Goal: Participate in discussion: Engage in conversation with other users on a specific topic

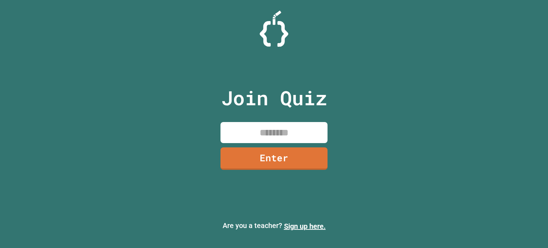
click at [275, 127] on input at bounding box center [273, 132] width 107 height 21
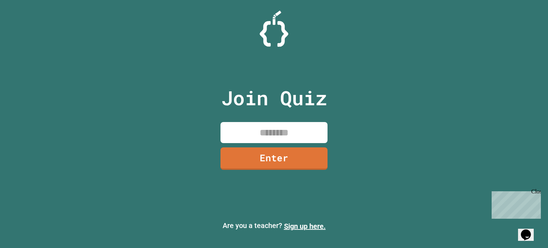
click at [542, 122] on div "Join Quiz Enter Are you a teacher? Sign up here." at bounding box center [274, 124] width 548 height 248
click at [301, 131] on input at bounding box center [273, 132] width 107 height 21
type input "********"
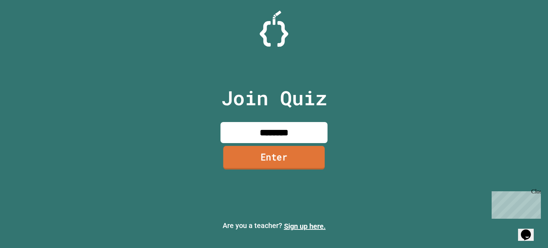
click at [278, 162] on link "Enter" at bounding box center [274, 158] width 102 height 24
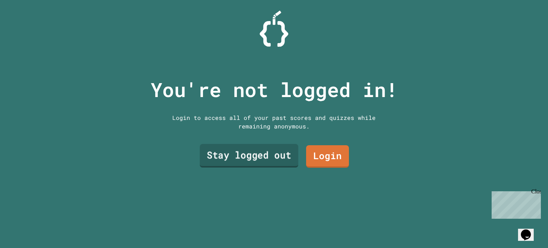
click at [265, 157] on link "Stay logged out" at bounding box center [249, 156] width 98 height 24
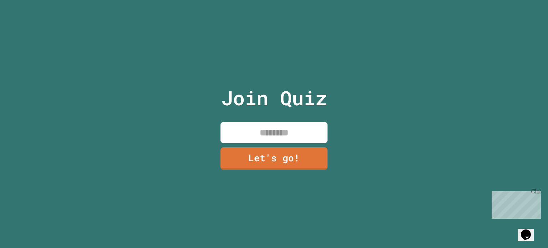
click at [271, 124] on input at bounding box center [273, 132] width 107 height 21
type input "***"
click at [297, 149] on link "Let's go!" at bounding box center [274, 158] width 109 height 24
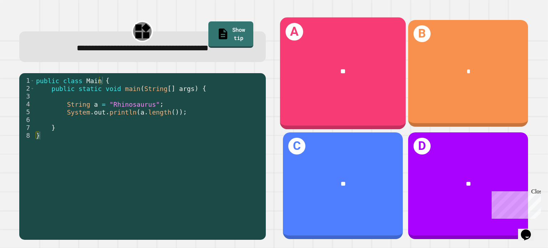
click at [337, 93] on div "A **" at bounding box center [343, 73] width 126 height 112
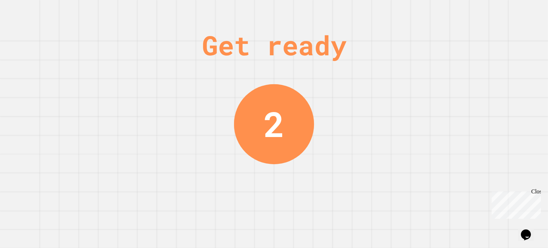
click at [3, 37] on div "Get ready 2" at bounding box center [274, 124] width 548 height 248
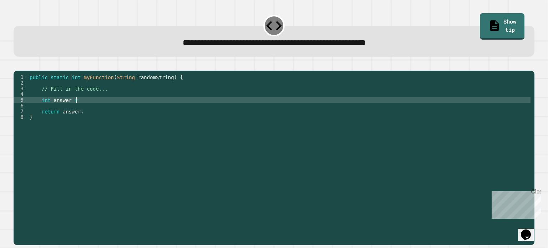
click at [117, 111] on div "public static int myFunction ( String randomString ) { // Fill in the code... i…" at bounding box center [279, 151] width 502 height 154
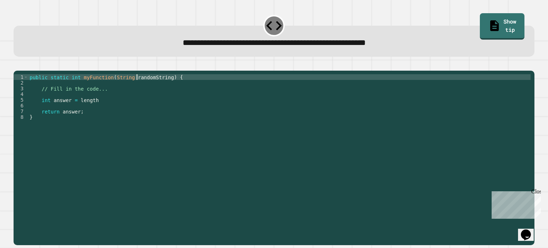
click at [136, 88] on div "public static int myFunction ( String randomString ) { // Fill in the code... i…" at bounding box center [279, 151] width 502 height 154
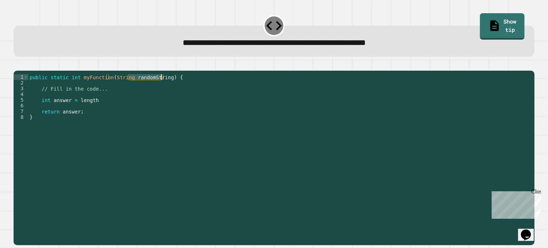
drag, startPoint x: 129, startPoint y: 88, endPoint x: 161, endPoint y: 87, distance: 31.8
click at [161, 87] on div "public static int myFunction ( String randomString ) { // Fill in the code... i…" at bounding box center [279, 151] width 502 height 154
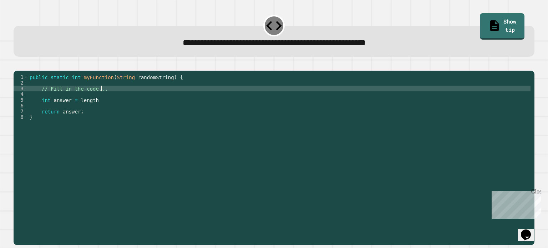
click at [112, 100] on div "public static int myFunction ( String randomString ) { // Fill in the code... i…" at bounding box center [279, 151] width 502 height 154
type textarea "**********"
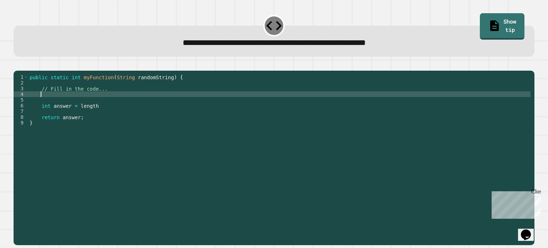
scroll to position [0, 0]
paste textarea "**********"
click at [101, 119] on div "public static int myFunction ( String randomString ) { // Fill in the code... r…" at bounding box center [279, 151] width 502 height 154
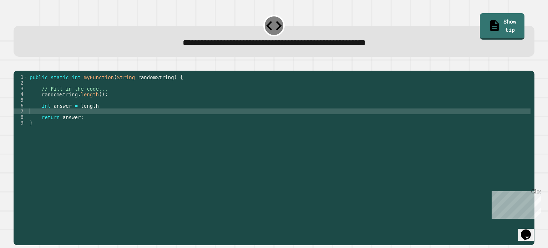
click at [102, 114] on div "public static int myFunction ( String randomString ) { // Fill in the code... r…" at bounding box center [279, 151] width 502 height 154
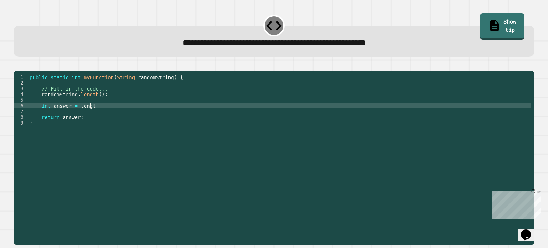
scroll to position [0, 4]
click at [17, 65] on icon "button" at bounding box center [17, 65] width 0 height 0
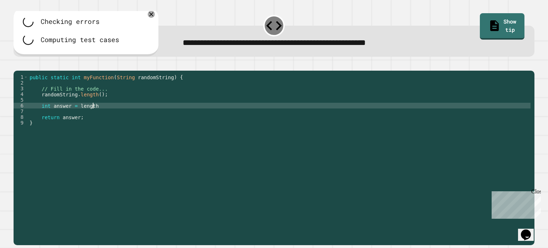
click at [104, 118] on div "public static int myFunction ( String randomString ) { // Fill in the code... r…" at bounding box center [279, 151] width 502 height 154
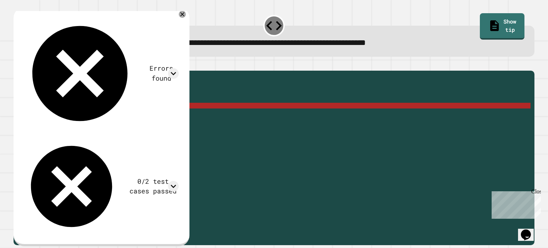
click at [108, 115] on div "public static int myFunction ( String randomString ) { // Fill in the code... r…" at bounding box center [279, 151] width 502 height 154
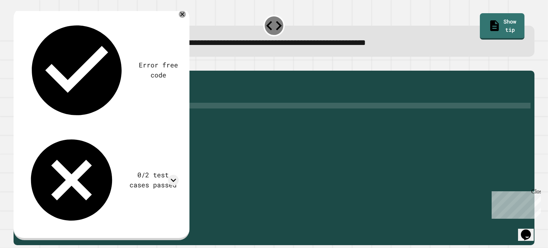
click at [17, 65] on icon "button" at bounding box center [17, 65] width 0 height 0
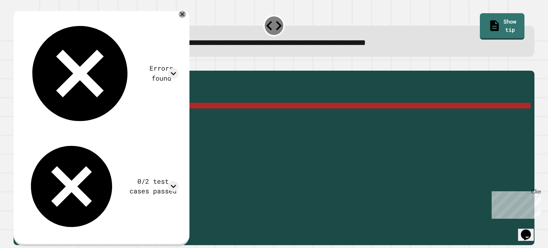
click at [92, 117] on div "public static int myFunction ( String randomString ) { // Fill in the code... r…" at bounding box center [279, 151] width 502 height 154
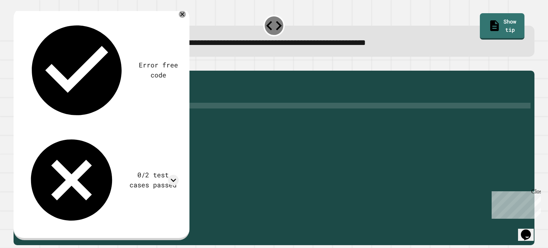
scroll to position [0, 3]
paste textarea "**********"
click at [17, 65] on icon "button" at bounding box center [17, 65] width 0 height 0
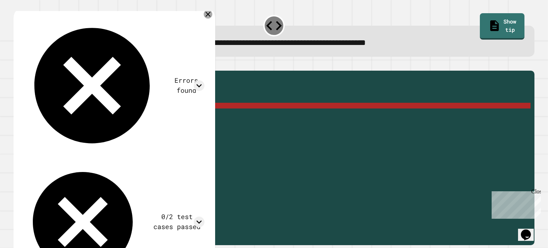
click at [209, 15] on icon at bounding box center [208, 14] width 9 height 9
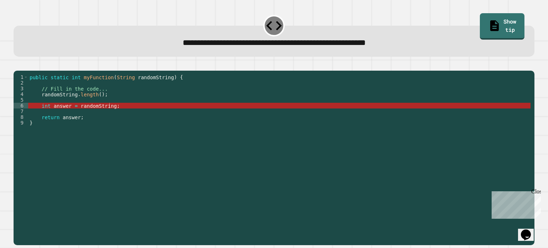
click at [46, 103] on div "public static int myFunction ( String randomString ) { // Fill in the code... r…" at bounding box center [279, 151] width 502 height 154
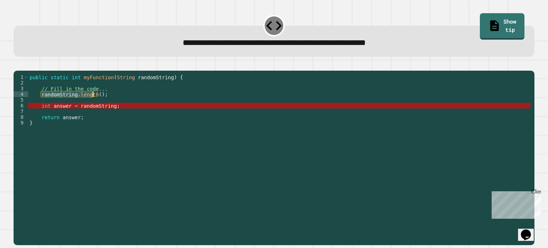
drag, startPoint x: 41, startPoint y: 104, endPoint x: 92, endPoint y: 104, distance: 51.4
click at [92, 104] on div "public static int myFunction ( String randomString ) { // Fill in the code... r…" at bounding box center [279, 151] width 502 height 154
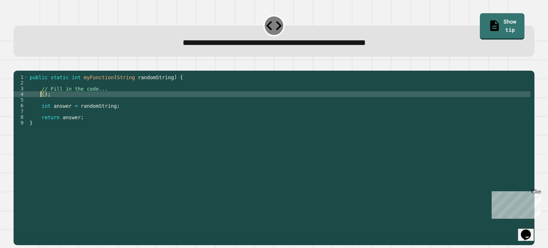
click at [92, 104] on div "public static int myFunction ( String randomString ) { // Fill in the code... (…" at bounding box center [279, 151] width 502 height 154
type textarea "*"
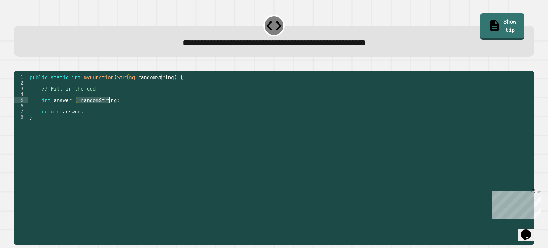
drag, startPoint x: 76, startPoint y: 111, endPoint x: 109, endPoint y: 109, distance: 33.9
click at [109, 109] on div "public static int myFunction ( String randomString ) { // Fill in the cod int a…" at bounding box center [279, 151] width 502 height 154
paste textarea "*******"
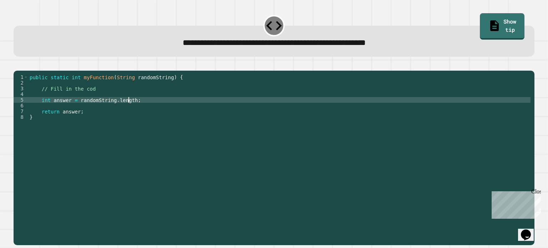
click at [17, 65] on icon "button" at bounding box center [17, 65] width 0 height 0
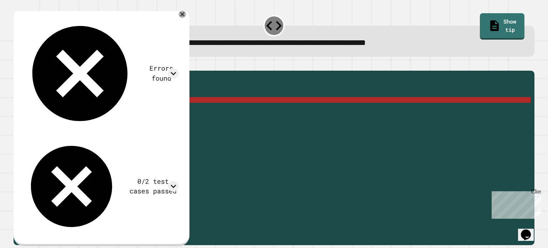
click at [128, 109] on div "public static int myFunction ( String randomString ) { // Fill in the cod int a…" at bounding box center [279, 151] width 502 height 154
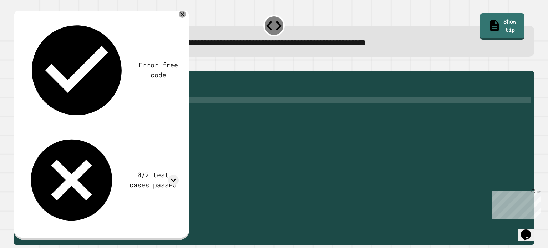
scroll to position [0, 7]
type textarea "**********"
click at [17, 65] on icon "button" at bounding box center [17, 65] width 0 height 0
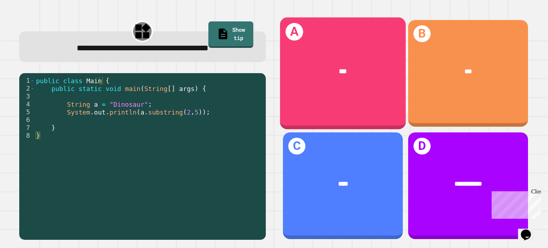
click at [349, 48] on div "A ***" at bounding box center [343, 73] width 126 height 112
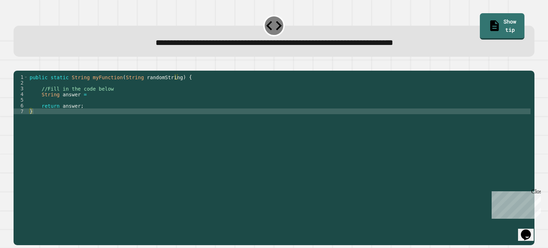
click at [144, 104] on div "public static String myFunction ( String randomString ) { //Fill in the code be…" at bounding box center [279, 151] width 502 height 154
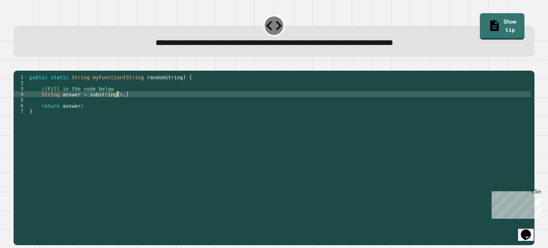
scroll to position [0, 6]
click at [146, 103] on div "public static String myFunction ( String randomString ) { //Fill in the code be…" at bounding box center [279, 151] width 502 height 154
click at [17, 65] on button "button" at bounding box center [17, 65] width 0 height 0
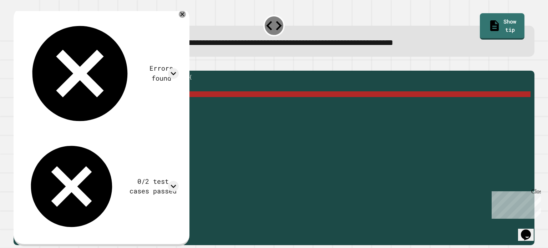
click at [108, 104] on div "public static String myFunction ( String randomString ) { //Fill in the code be…" at bounding box center [279, 151] width 502 height 154
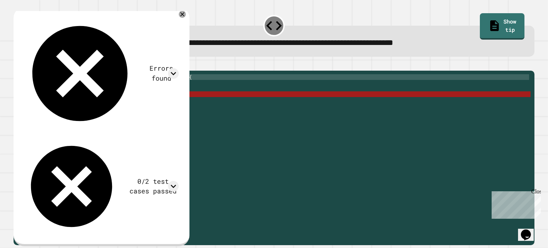
drag, startPoint x: 137, startPoint y: 88, endPoint x: 170, endPoint y: 90, distance: 33.6
click at [170, 90] on div "public static String myFunction ( String randomString ) { //Fill in the code be…" at bounding box center [279, 151] width 502 height 154
click at [169, 88] on div "public static String myFunction ( String randomString ) { //Fill in the code be…" at bounding box center [279, 145] width 502 height 143
drag, startPoint x: 169, startPoint y: 88, endPoint x: 142, endPoint y: 88, distance: 27.1
click at [142, 88] on div "public static String myFunction ( String randomString ) { //Fill in the code be…" at bounding box center [279, 151] width 502 height 154
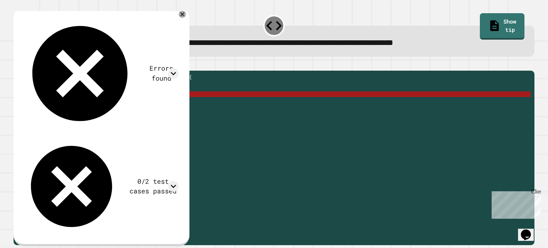
click at [137, 87] on div "public static String myFunction ( String randomString ) { //Fill in the code be…" at bounding box center [279, 145] width 502 height 143
drag, startPoint x: 137, startPoint y: 87, endPoint x: 150, endPoint y: 87, distance: 12.5
click at [150, 87] on div "public static String myFunction ( String randomString ) { //Fill in the code be…" at bounding box center [279, 151] width 502 height 154
click at [85, 105] on div "public static String myFunction ( String randomString ) { //Fill in the code be…" at bounding box center [279, 151] width 502 height 154
paste textarea "**********"
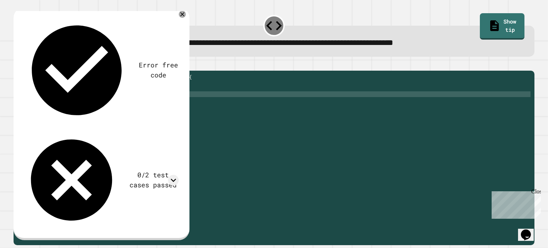
click at [17, 65] on button "button" at bounding box center [17, 65] width 0 height 0
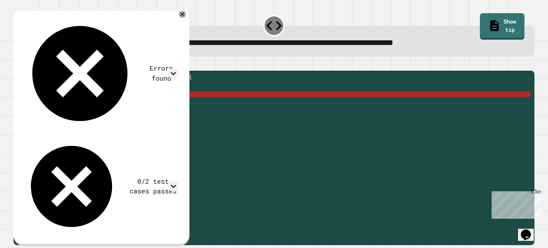
click at [157, 104] on div "public static String myFunction ( String randomString ) { //Fill in the code be…" at bounding box center [279, 151] width 502 height 154
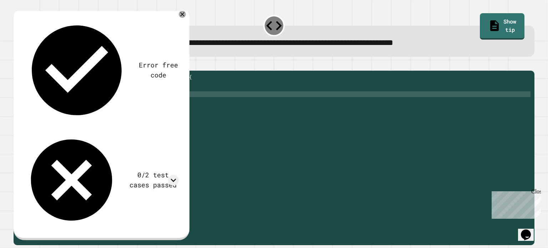
scroll to position [0, 9]
type textarea "**********"
click at [17, 65] on icon "button" at bounding box center [17, 65] width 0 height 0
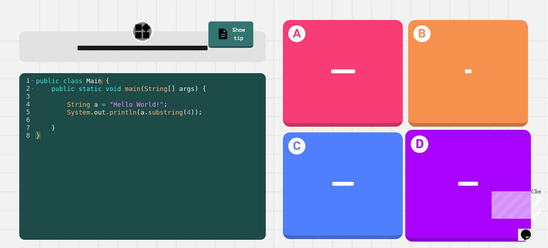
click at [475, 168] on div "********" at bounding box center [468, 183] width 126 height 37
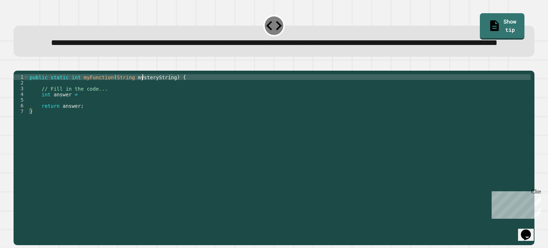
click at [143, 101] on div "public static int myFunction ( String mysteryString ) { // Fill in the code... …" at bounding box center [279, 142] width 502 height 137
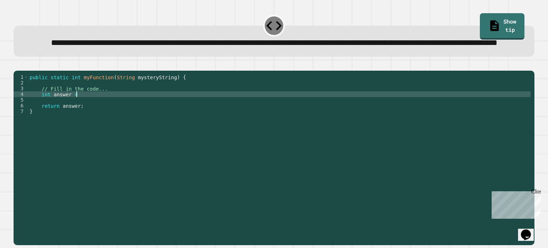
click at [98, 118] on div "public static int myFunction ( String mysteryString ) { // Fill in the code... …" at bounding box center [279, 142] width 502 height 137
paste textarea "**********"
click at [192, 120] on div "public static int myFunction ( String mysteryString ) { // Fill in the code... …" at bounding box center [279, 142] width 502 height 137
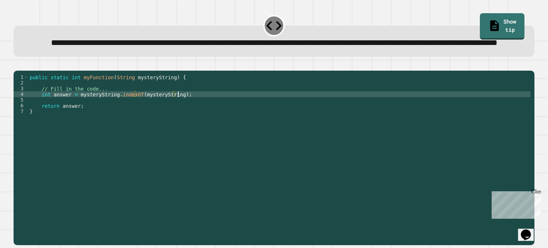
scroll to position [0, 10]
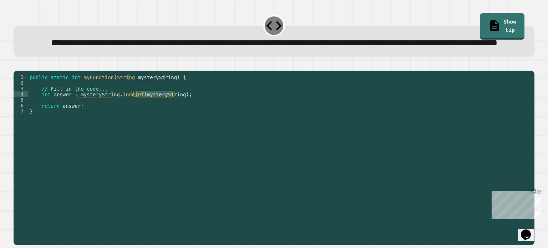
drag, startPoint x: 173, startPoint y: 119, endPoint x: 138, endPoint y: 118, distance: 35.0
click at [138, 118] on div "public static int myFunction ( String mysteryString ) { // Fill in the code... …" at bounding box center [279, 142] width 502 height 137
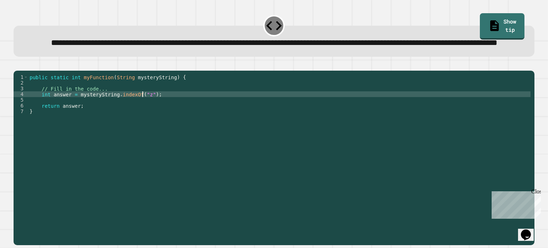
type textarea "**********"
click at [16, 71] on div at bounding box center [274, 66] width 520 height 9
click at [24, 72] on icon "button" at bounding box center [22, 69] width 4 height 5
